Goal: Navigation & Orientation: Find specific page/section

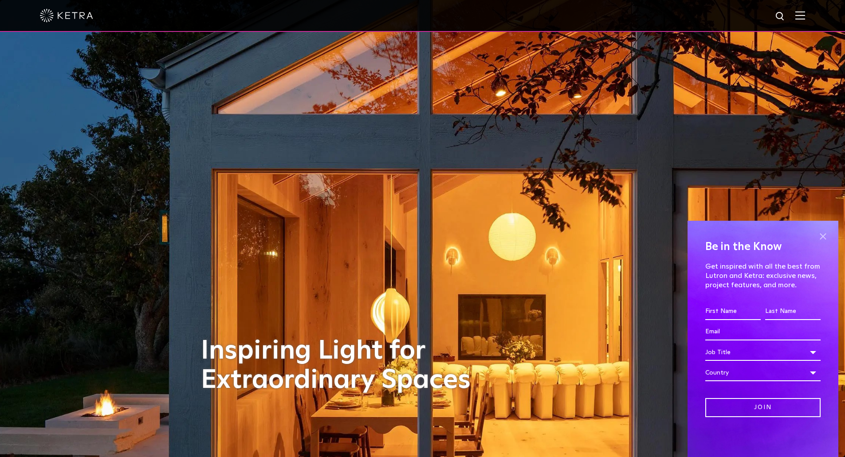
click at [824, 237] on span at bounding box center [822, 236] width 13 height 13
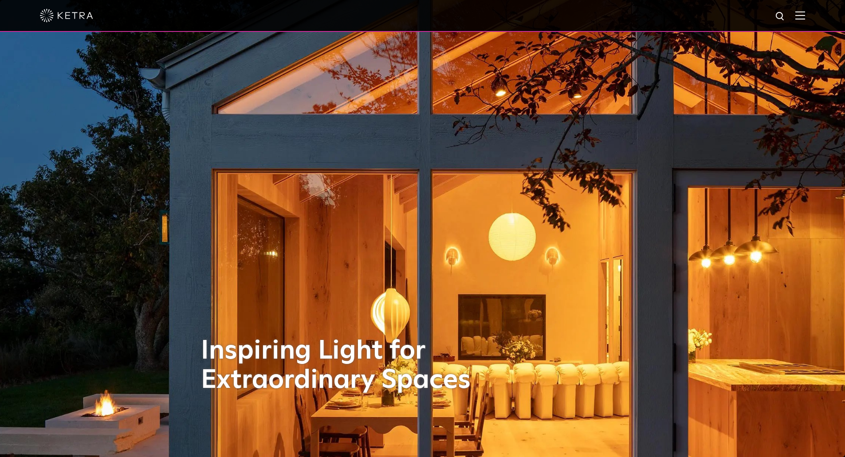
click at [805, 14] on img at bounding box center [800, 15] width 10 height 8
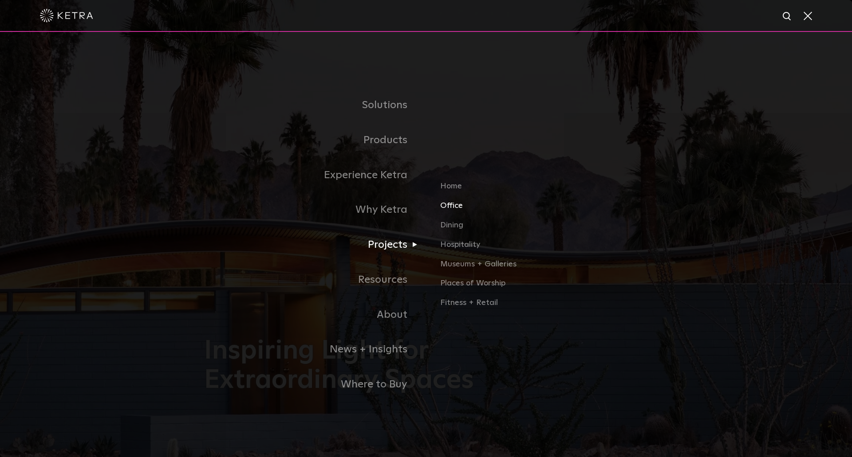
click at [452, 206] on link "Office" at bounding box center [544, 210] width 208 height 20
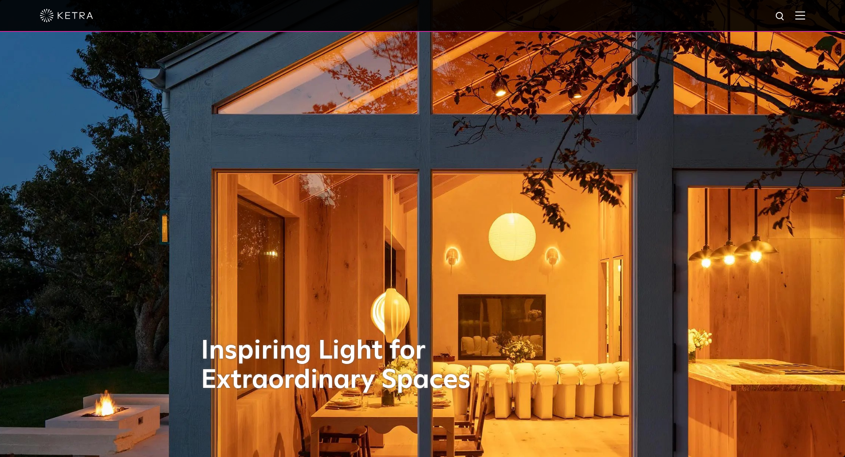
click at [805, 12] on img at bounding box center [800, 15] width 10 height 8
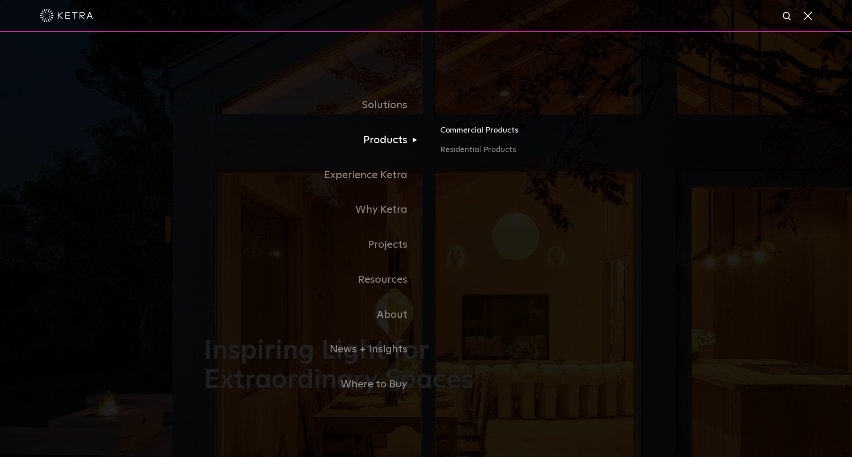
click at [480, 137] on link "Commercial Products" at bounding box center [544, 134] width 208 height 20
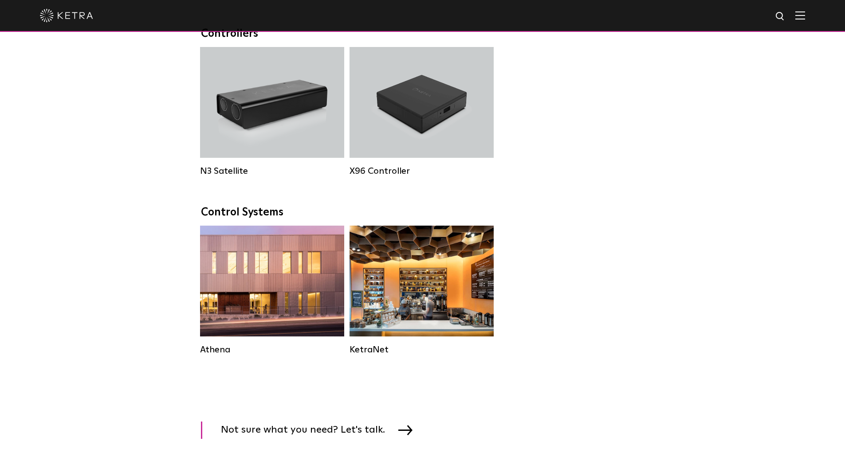
scroll to position [1065, 0]
